Goal: Register for event/course

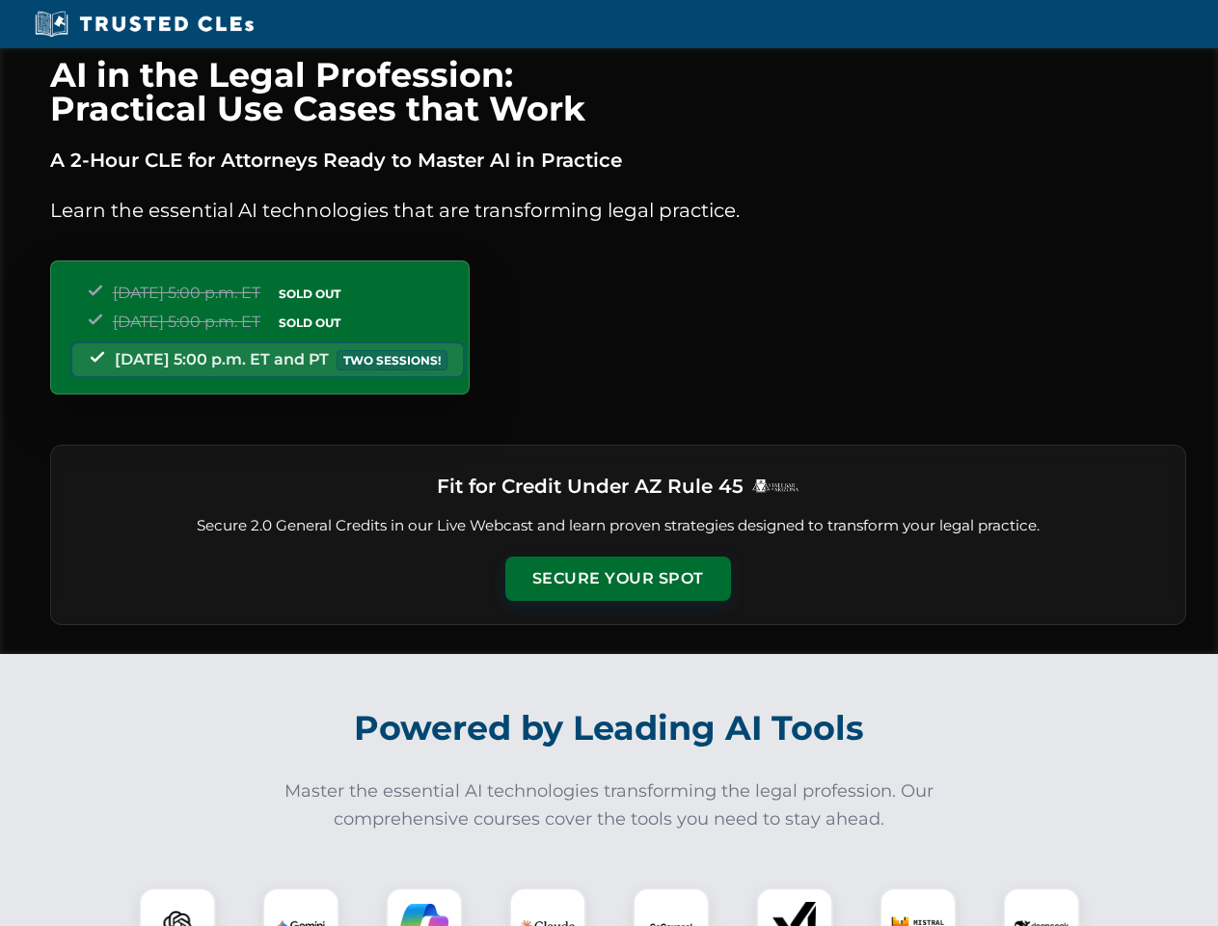
click at [617, 579] on button "Secure Your Spot" at bounding box center [618, 578] width 226 height 44
click at [177, 906] on img at bounding box center [177, 926] width 56 height 56
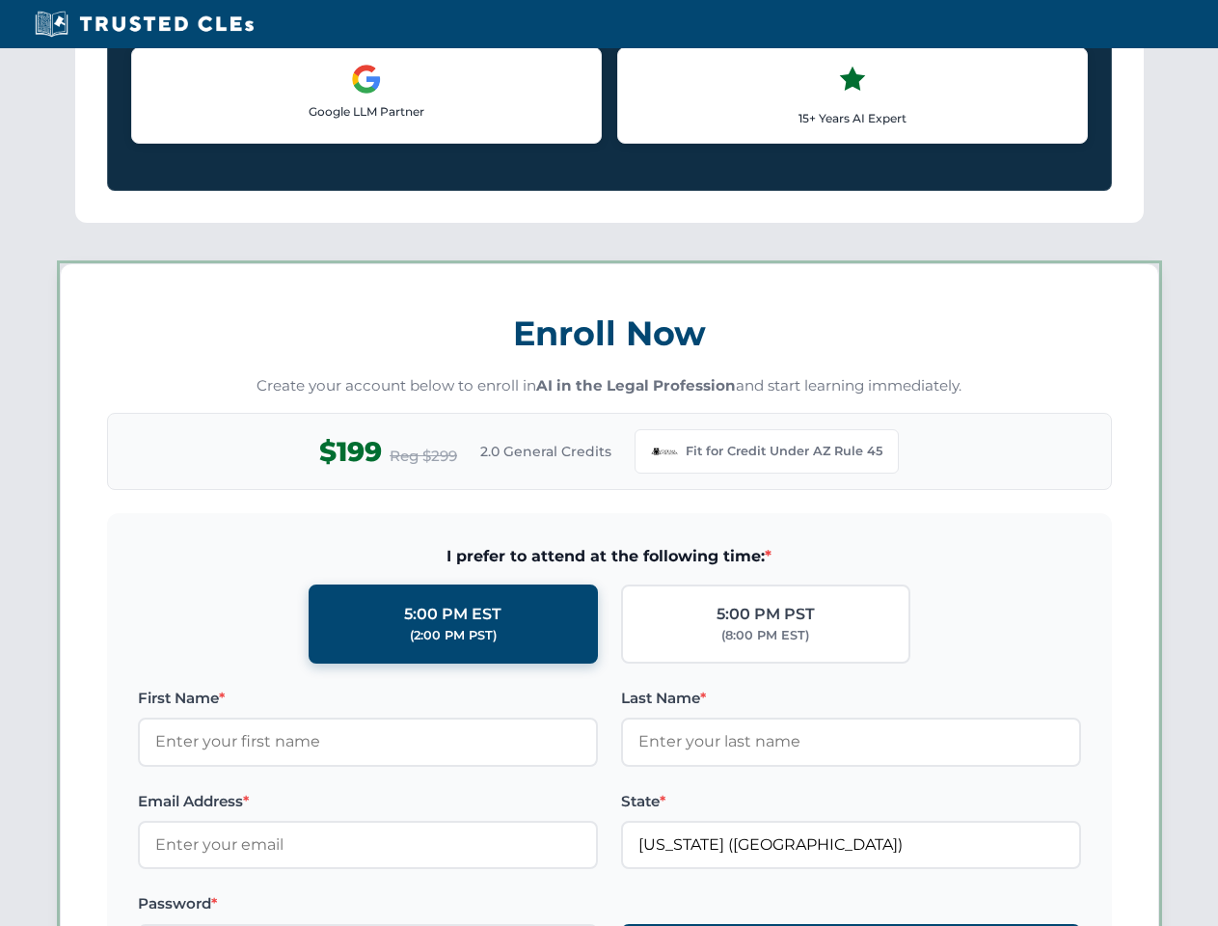
click at [548, 906] on label "Password *" at bounding box center [368, 903] width 460 height 23
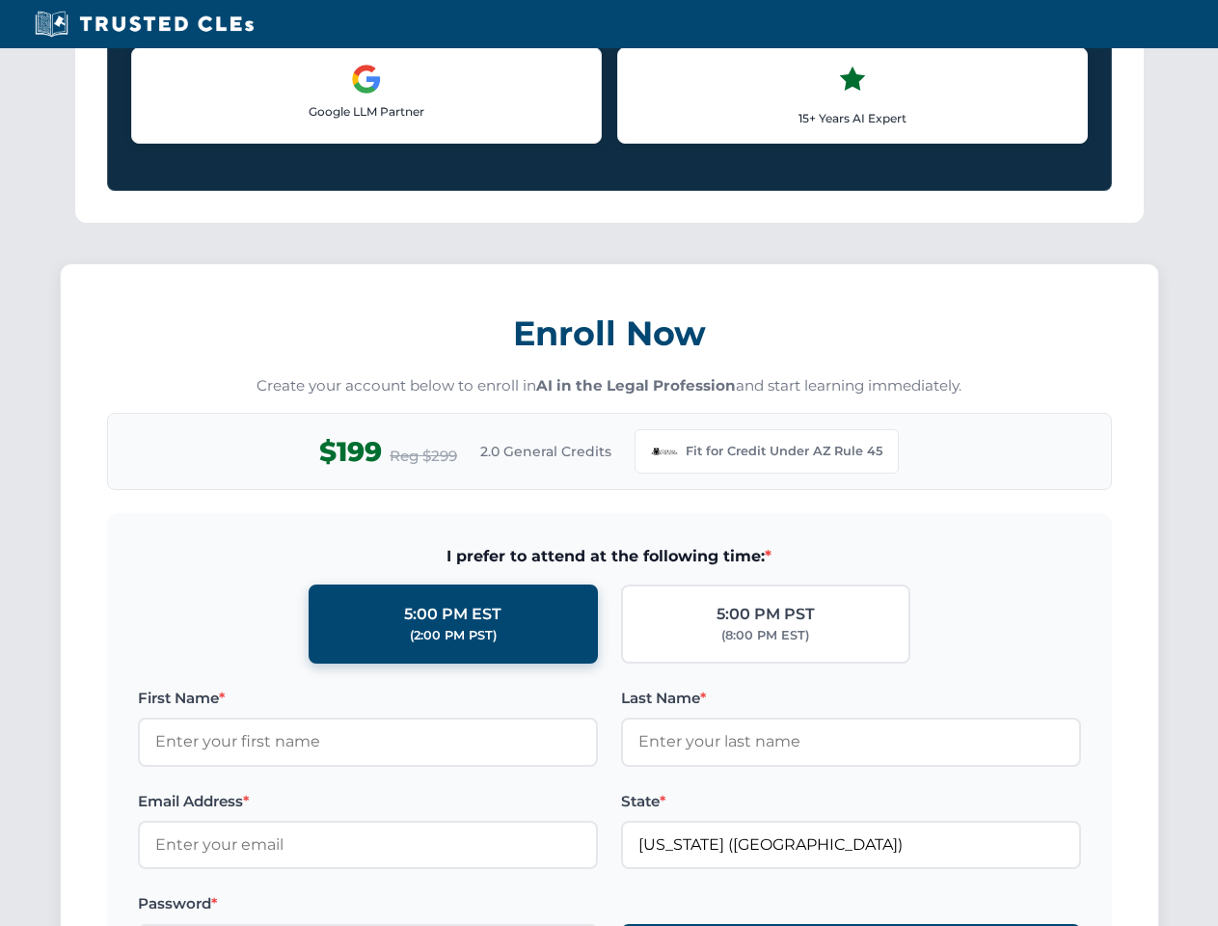
scroll to position [1879, 0]
